Goal: Navigation & Orientation: Find specific page/section

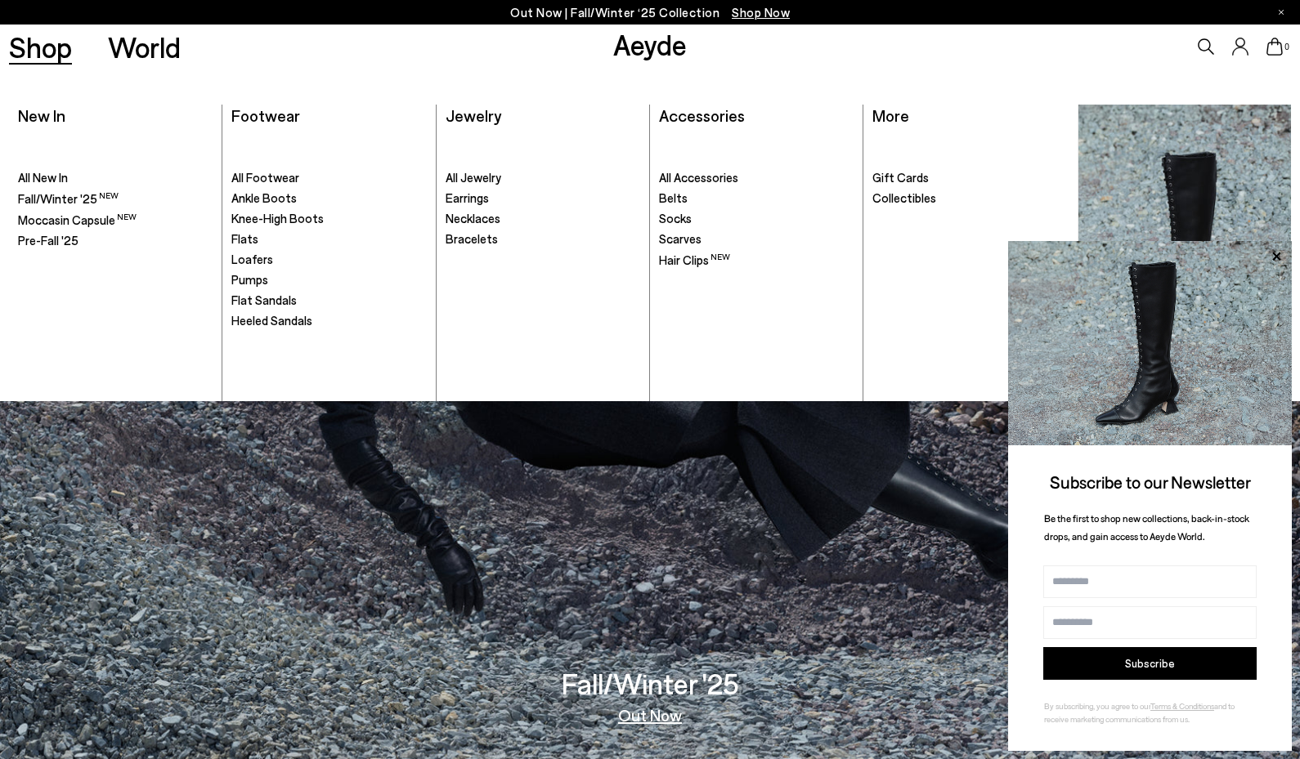
click at [47, 44] on link "Shop" at bounding box center [40, 47] width 63 height 29
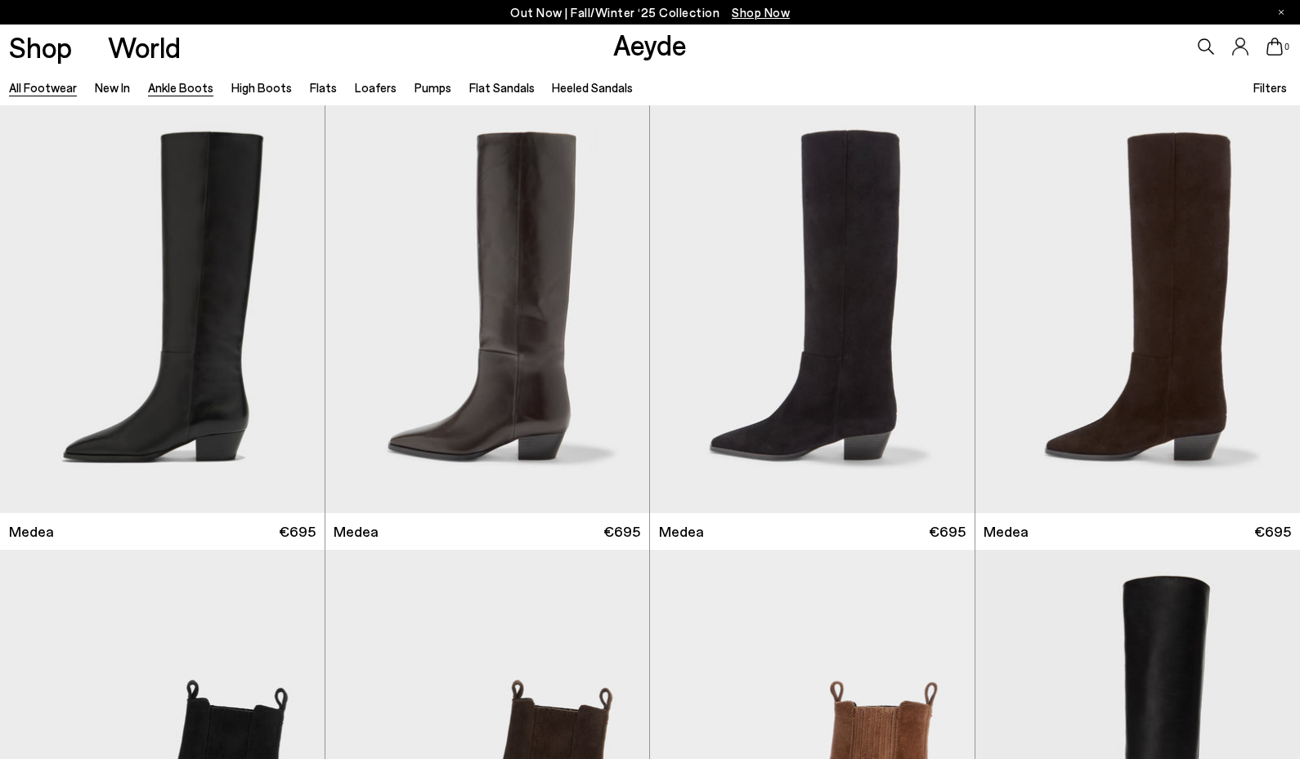
click at [186, 86] on link "Ankle Boots" at bounding box center [180, 87] width 65 height 15
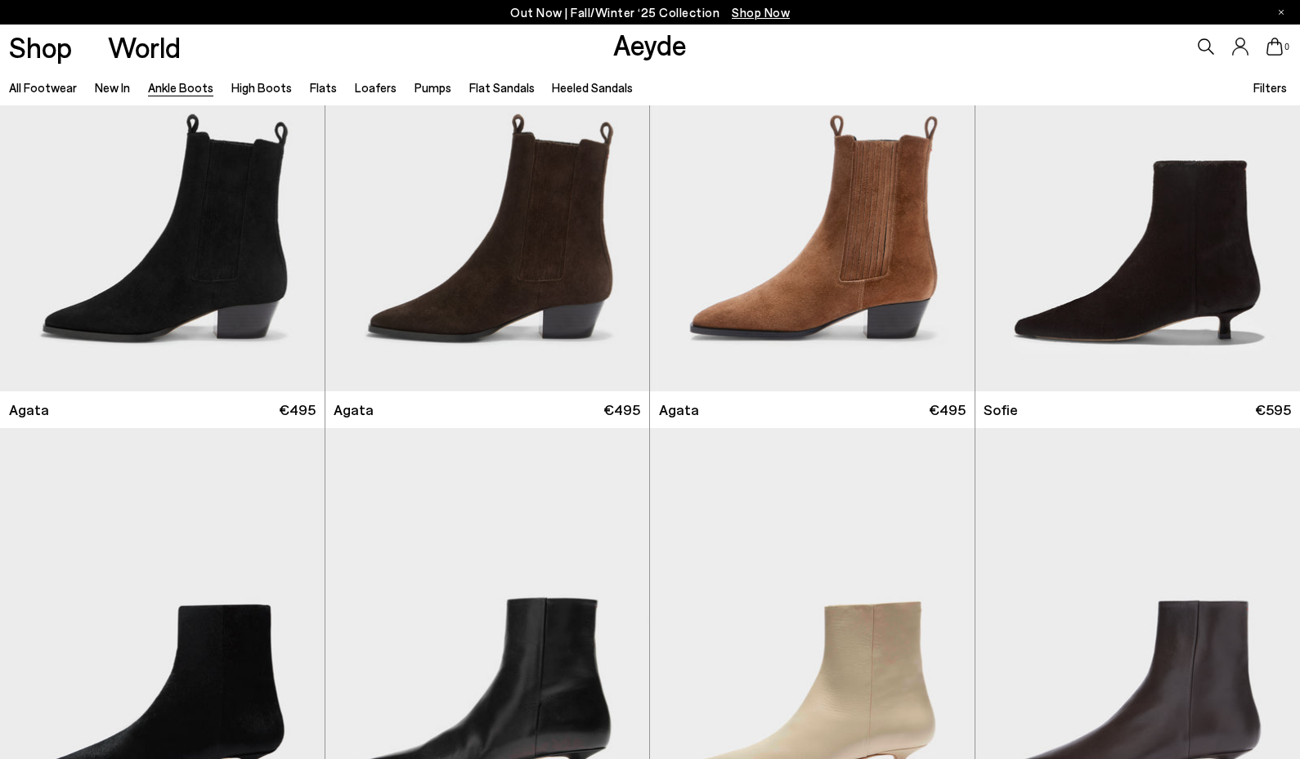
scroll to position [1529, 0]
